Goal: Task Accomplishment & Management: Manage account settings

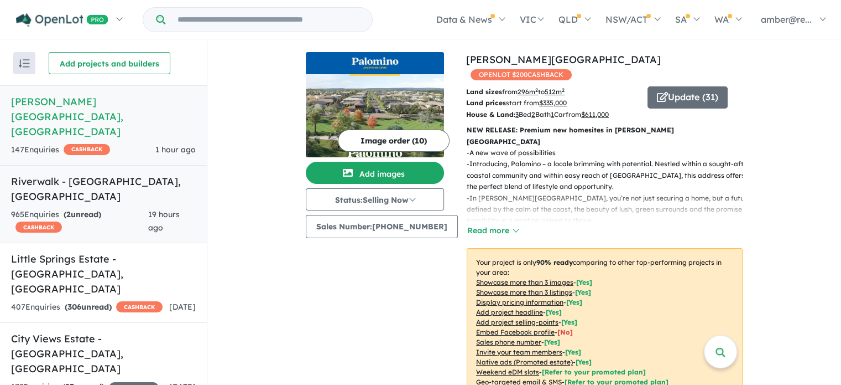
click at [138, 208] on div "965 Enquir ies ( 2 unread) CASHBACK" at bounding box center [79, 221] width 137 height 27
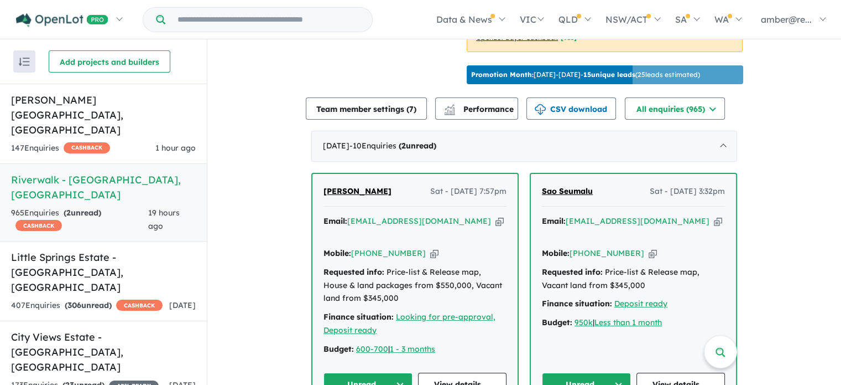
scroll to position [402, 0]
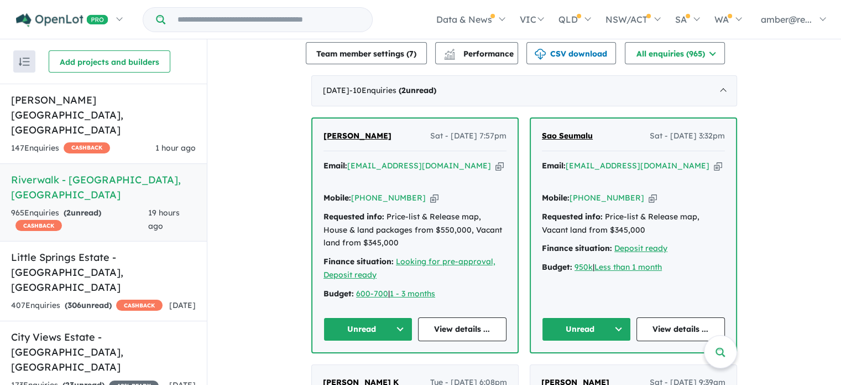
click at [714, 172] on icon "button" at bounding box center [718, 166] width 8 height 12
click at [585, 329] on button "Unread" at bounding box center [586, 329] width 89 height 24
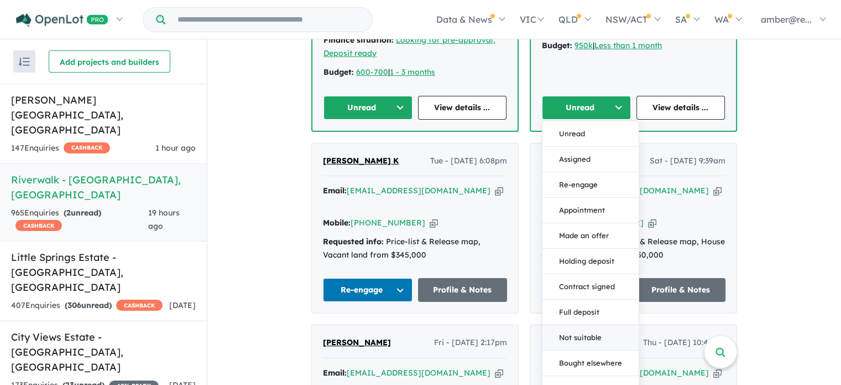
scroll to position [678, 0]
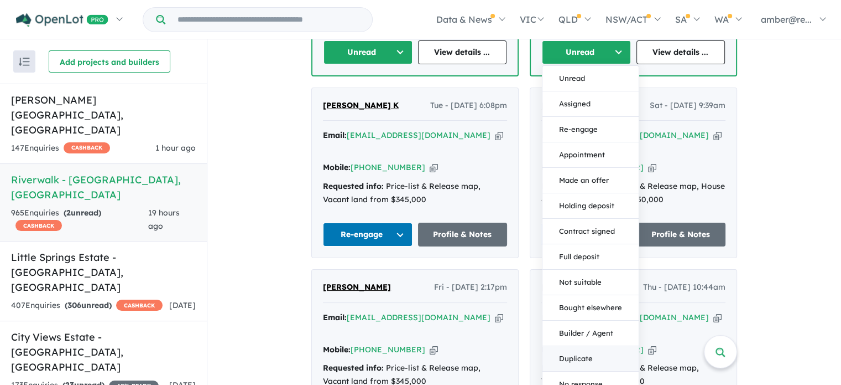
click at [571, 347] on button "Duplicate" at bounding box center [591, 357] width 96 height 25
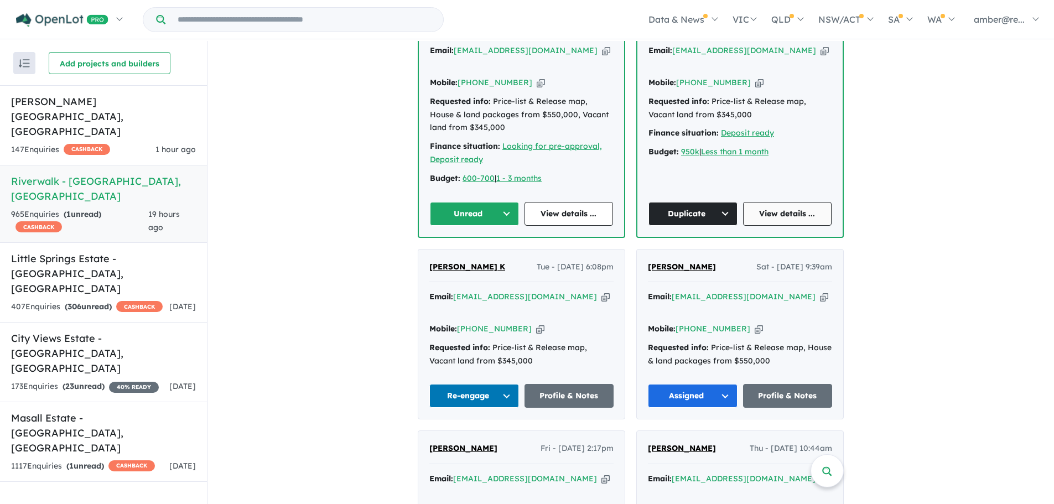
scroll to position [512, 0]
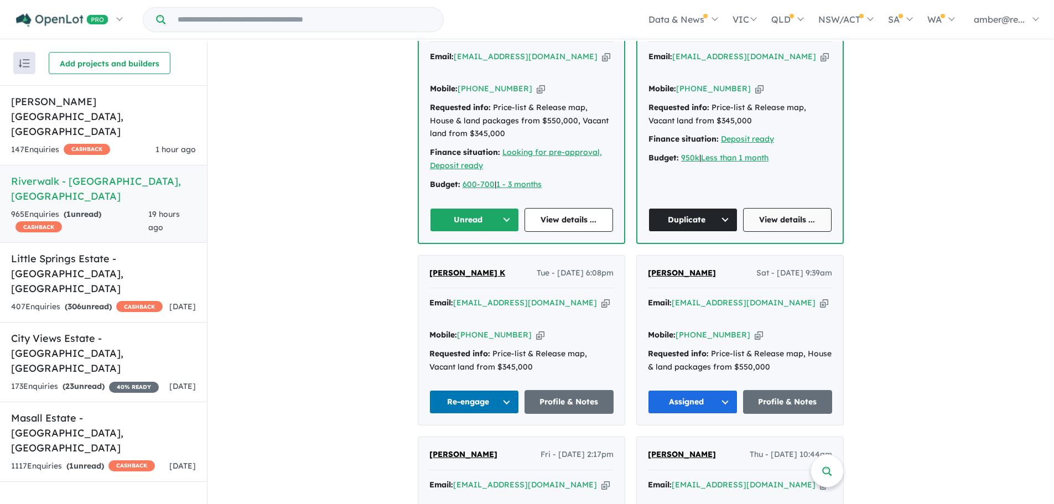
click at [787, 214] on link "View details ..." at bounding box center [787, 220] width 89 height 24
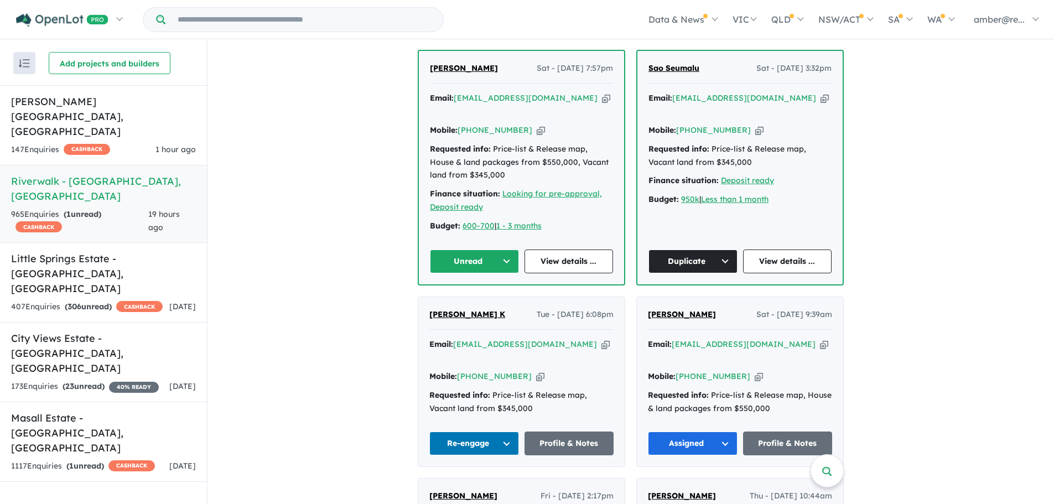
scroll to position [402, 0]
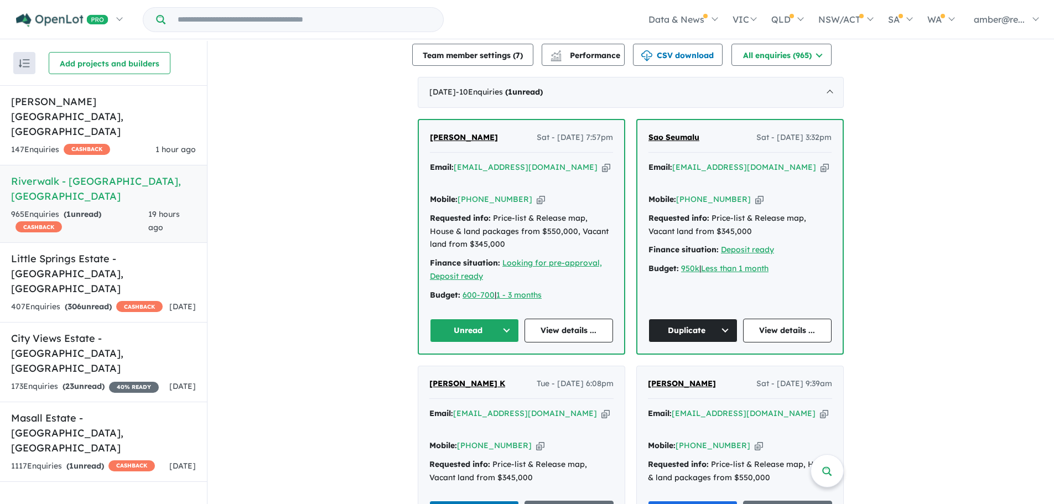
click at [602, 173] on icon "button" at bounding box center [606, 168] width 8 height 12
click at [575, 333] on link "View details ..." at bounding box center [568, 331] width 89 height 24
drag, startPoint x: 442, startPoint y: 303, endPoint x: 455, endPoint y: 326, distance: 26.5
click at [443, 306] on div "Anthony Limina Sat - 13/09/2025, 7:57pm Email: tonylimina13@gmail.com Copied! M…" at bounding box center [521, 236] width 205 height 233
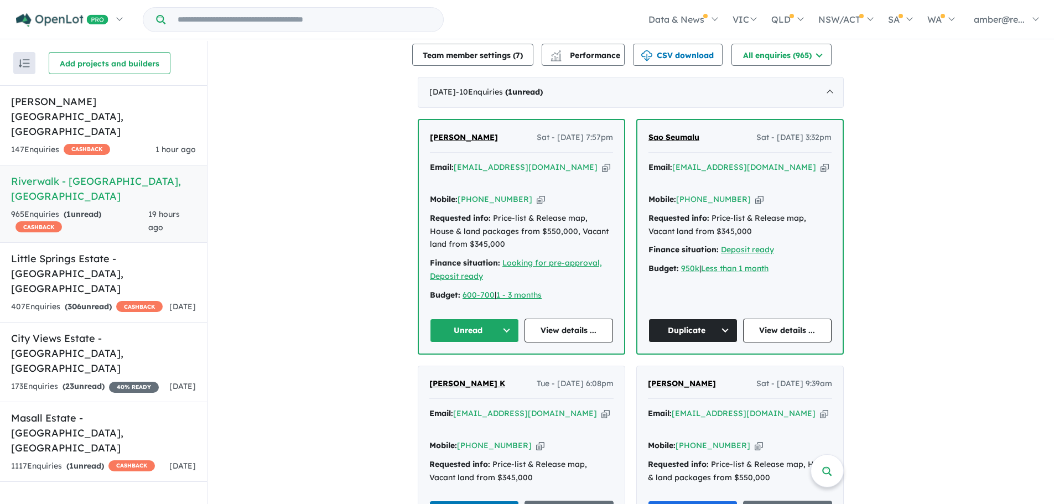
click at [456, 328] on button "Unread" at bounding box center [474, 331] width 89 height 24
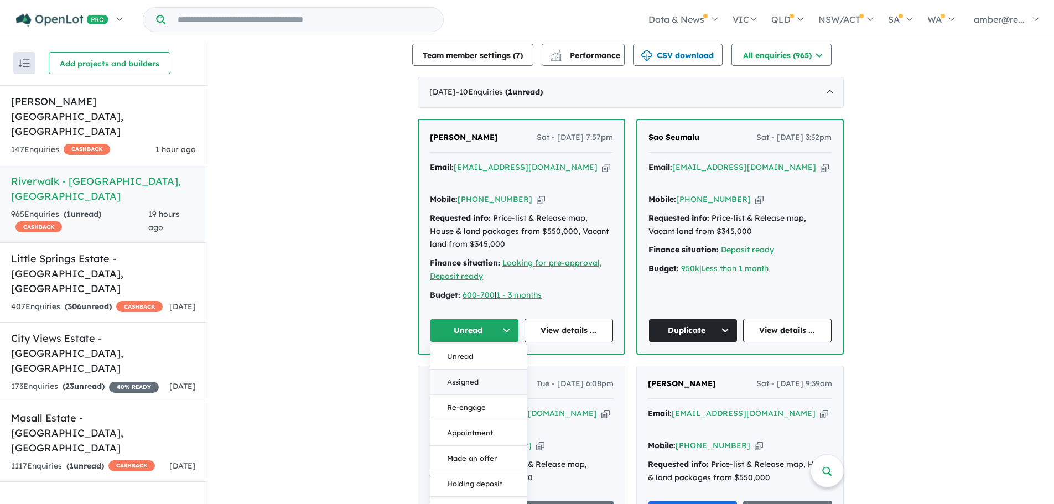
click at [489, 375] on button "Assigned" at bounding box center [478, 382] width 96 height 25
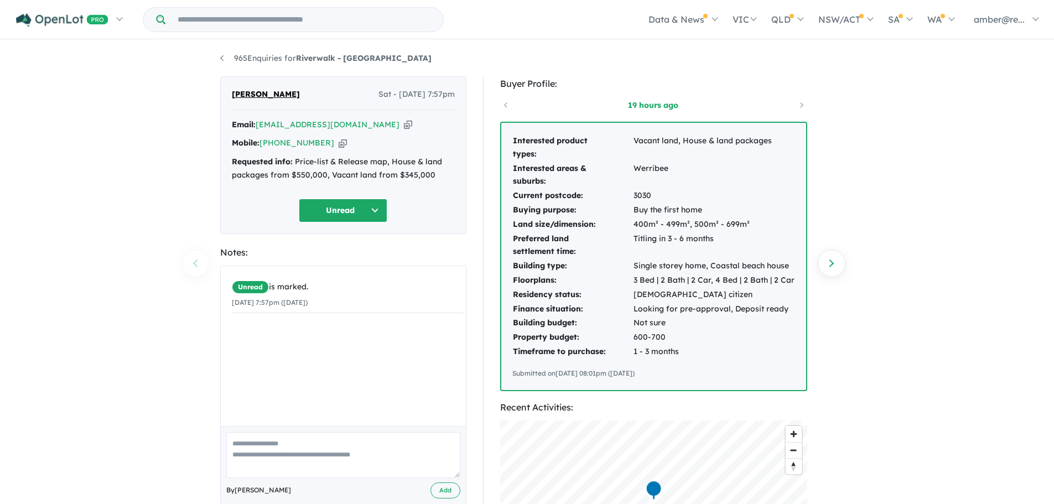
click at [342, 211] on button "Unread" at bounding box center [343, 211] width 89 height 24
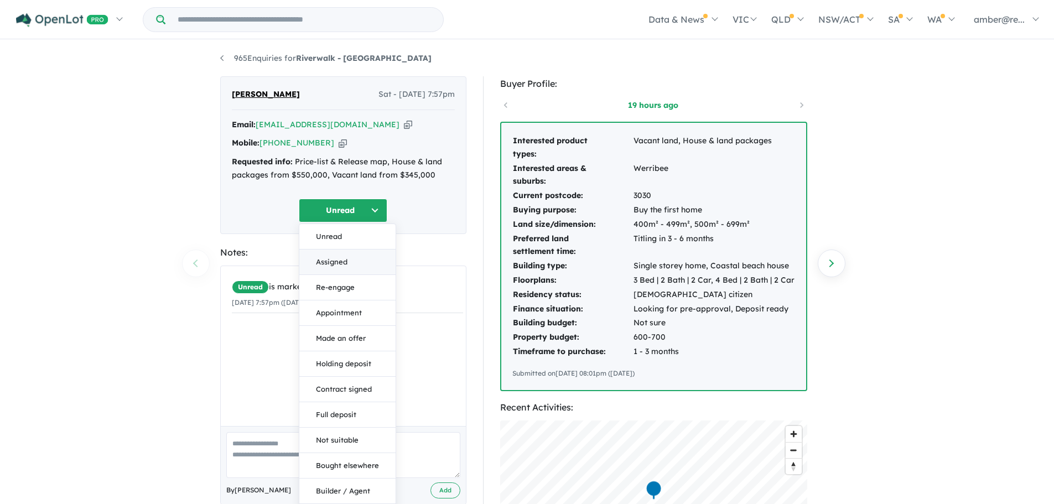
click at [354, 263] on button "Assigned" at bounding box center [347, 262] width 96 height 25
